Goal: Complete application form

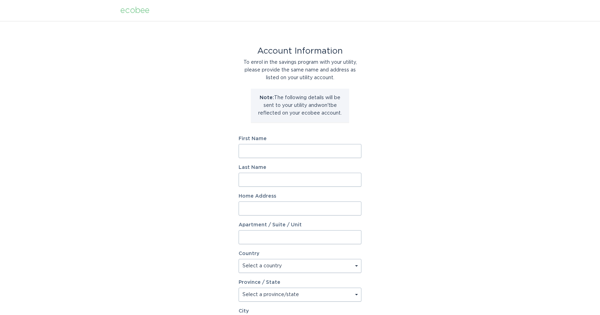
click at [317, 155] on input "First Name" at bounding box center [300, 151] width 123 height 14
type input "[PERSON_NAME]"
type input "[STREET_ADDRESS][PERSON_NAME]"
click at [314, 264] on select "Select a country [GEOGRAPHIC_DATA] [GEOGRAPHIC_DATA]" at bounding box center [300, 266] width 123 height 14
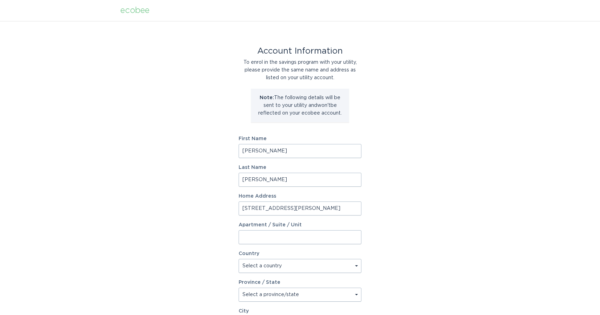
select select "US"
click at [239, 259] on select "Select a country [GEOGRAPHIC_DATA] [GEOGRAPHIC_DATA]" at bounding box center [300, 266] width 123 height 14
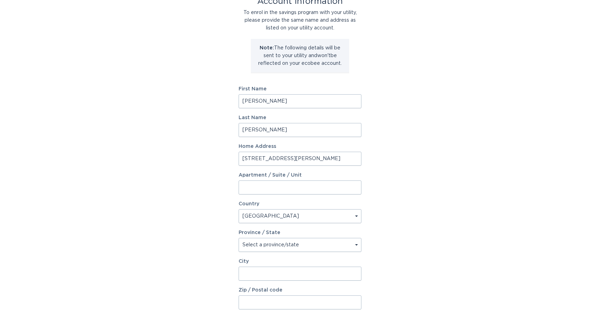
scroll to position [57, 0]
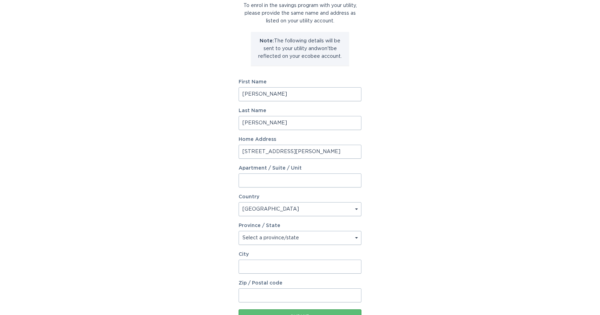
click at [301, 241] on select "Select a province/state [US_STATE] [US_STATE] [US_STATE] [US_STATE] [US_STATE] …" at bounding box center [300, 238] width 123 height 14
select select "CO"
click at [239, 231] on select "Select a province/state [US_STATE] [US_STATE] [US_STATE] [US_STATE] [US_STATE] …" at bounding box center [300, 238] width 123 height 14
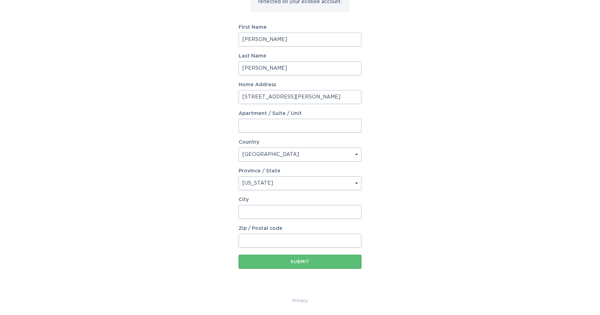
click at [291, 214] on input "City" at bounding box center [300, 212] width 123 height 14
type input "Longmont"
type input "80501"
click at [333, 260] on div "Submit" at bounding box center [300, 262] width 116 height 4
